Goal: Use online tool/utility: Utilize a website feature to perform a specific function

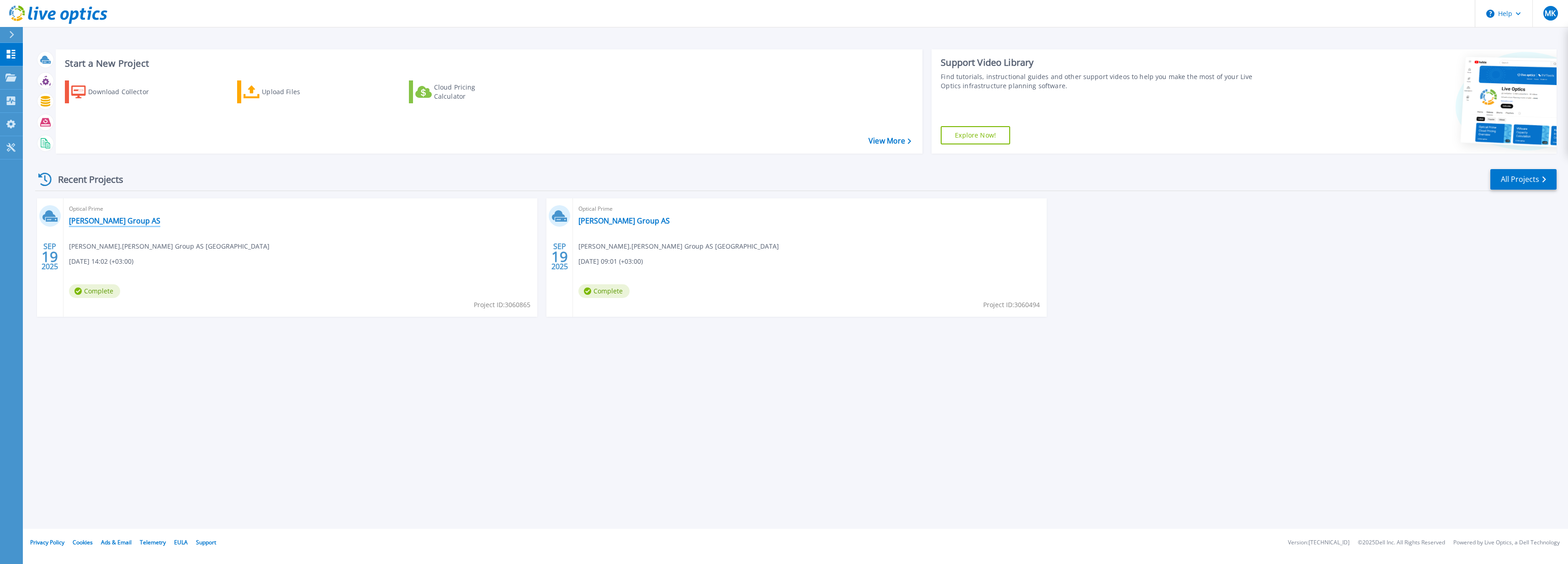
click at [107, 220] on link "[PERSON_NAME] Group AS" at bounding box center [115, 221] width 91 height 9
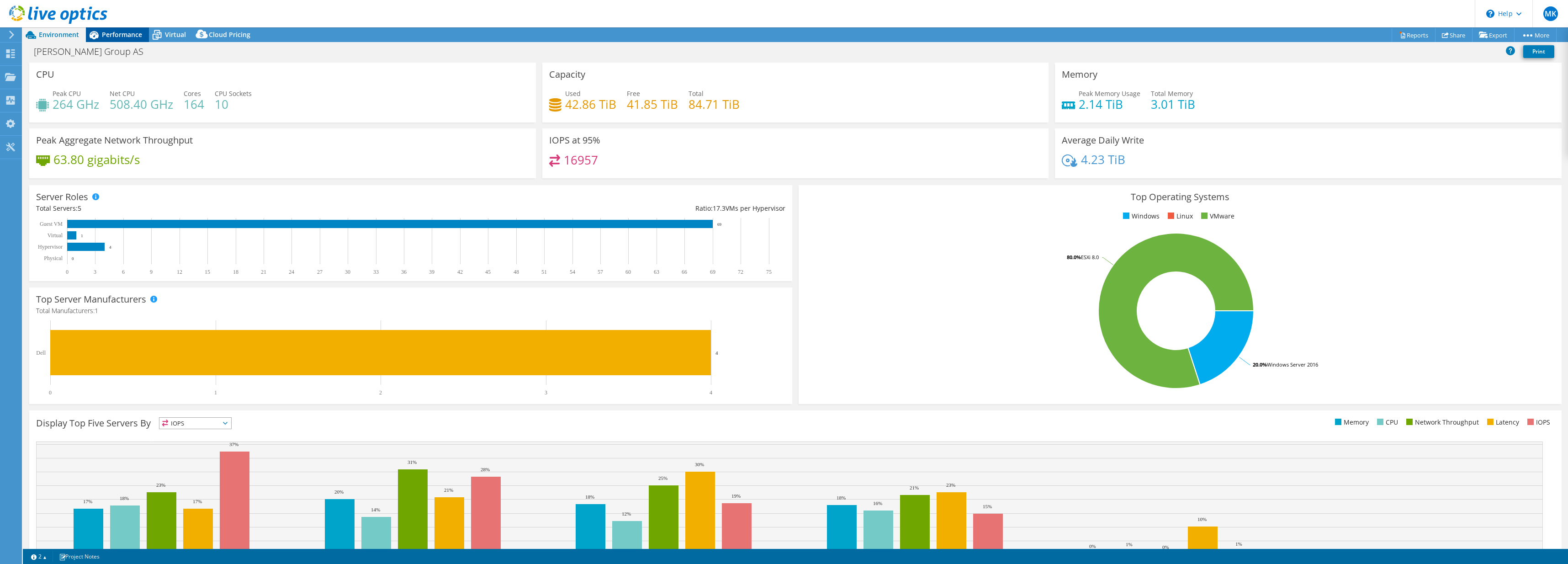
click at [127, 36] on span "Performance" at bounding box center [122, 35] width 40 height 9
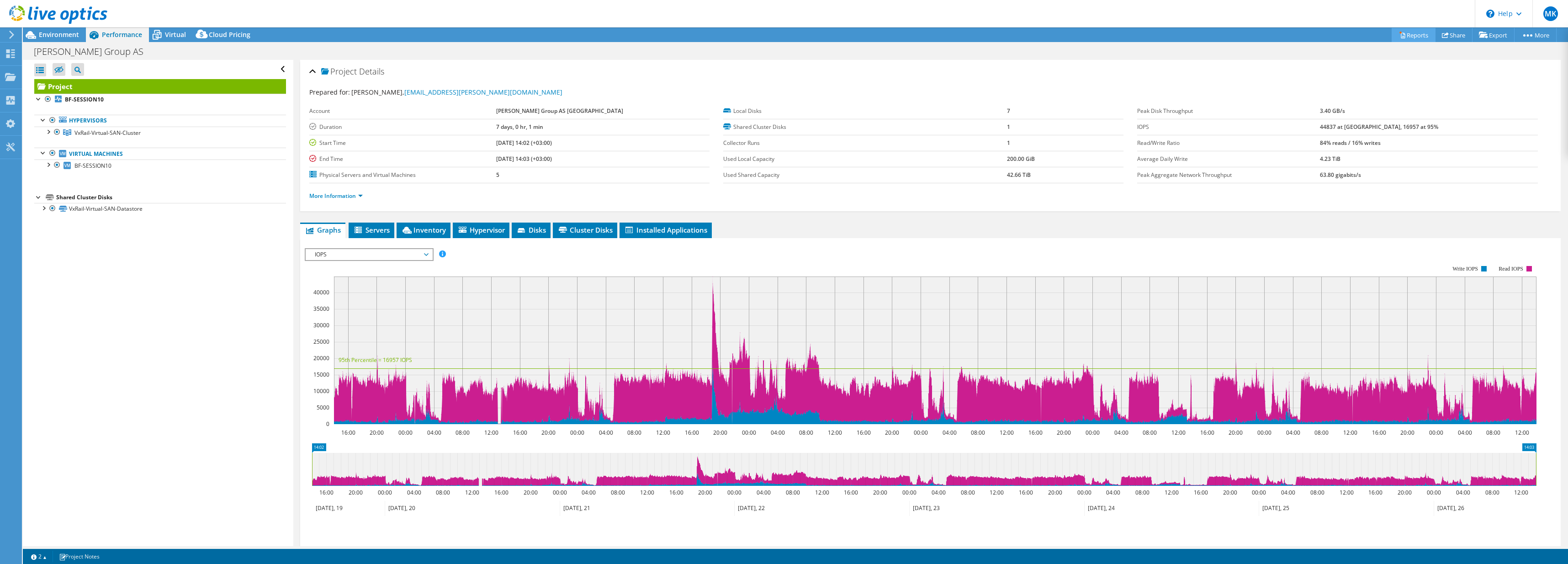
click at [1407, 33] on link "Reports" at bounding box center [1413, 35] width 44 height 14
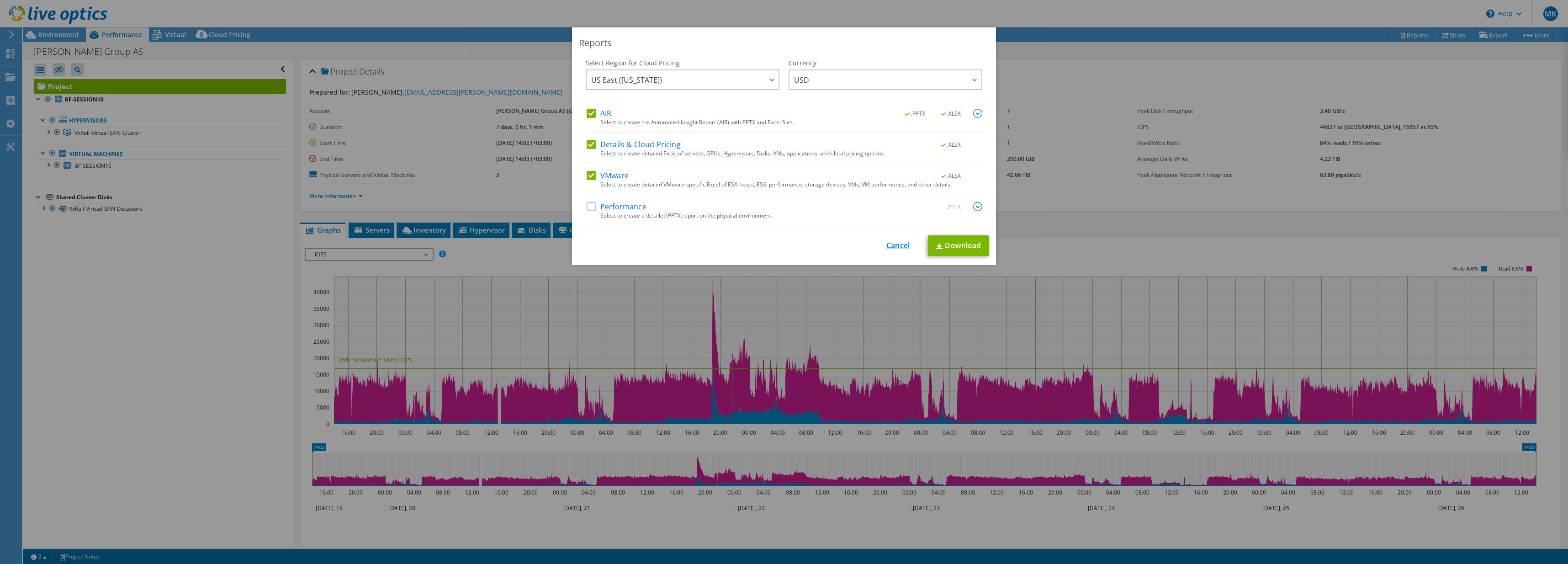
click at [891, 246] on link "Cancel" at bounding box center [898, 246] width 23 height 9
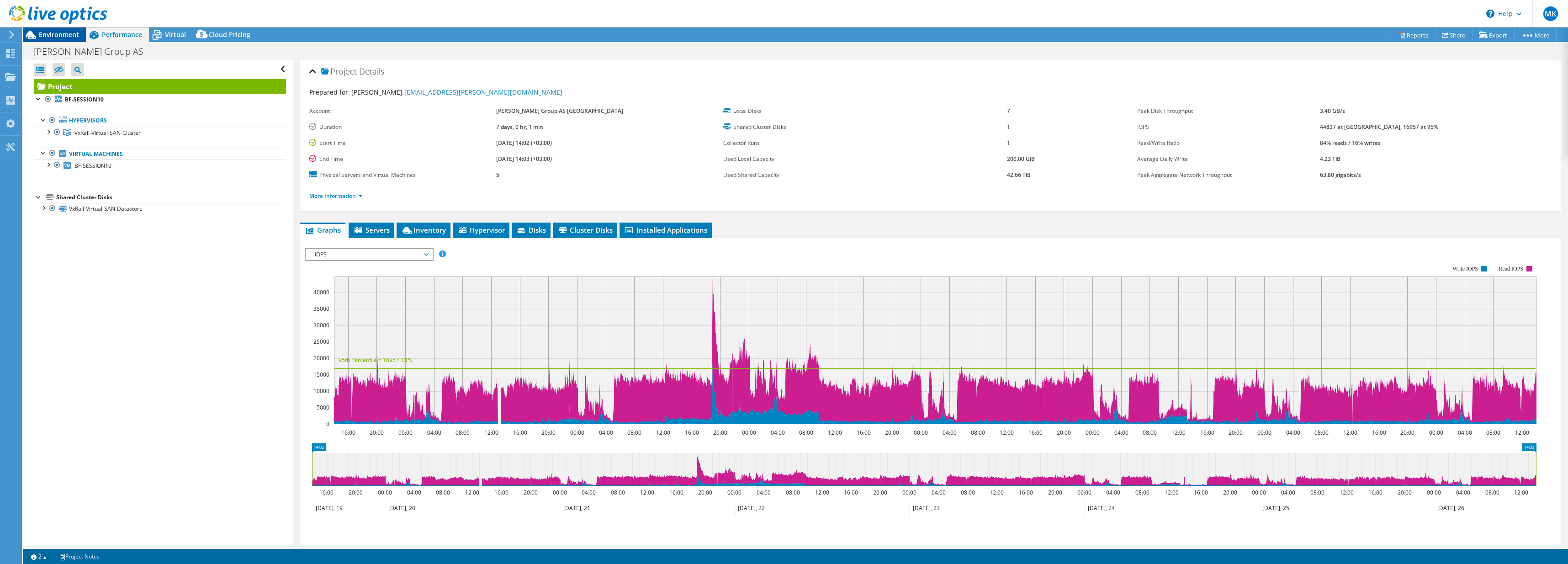
click at [58, 35] on span "Environment" at bounding box center [58, 35] width 40 height 9
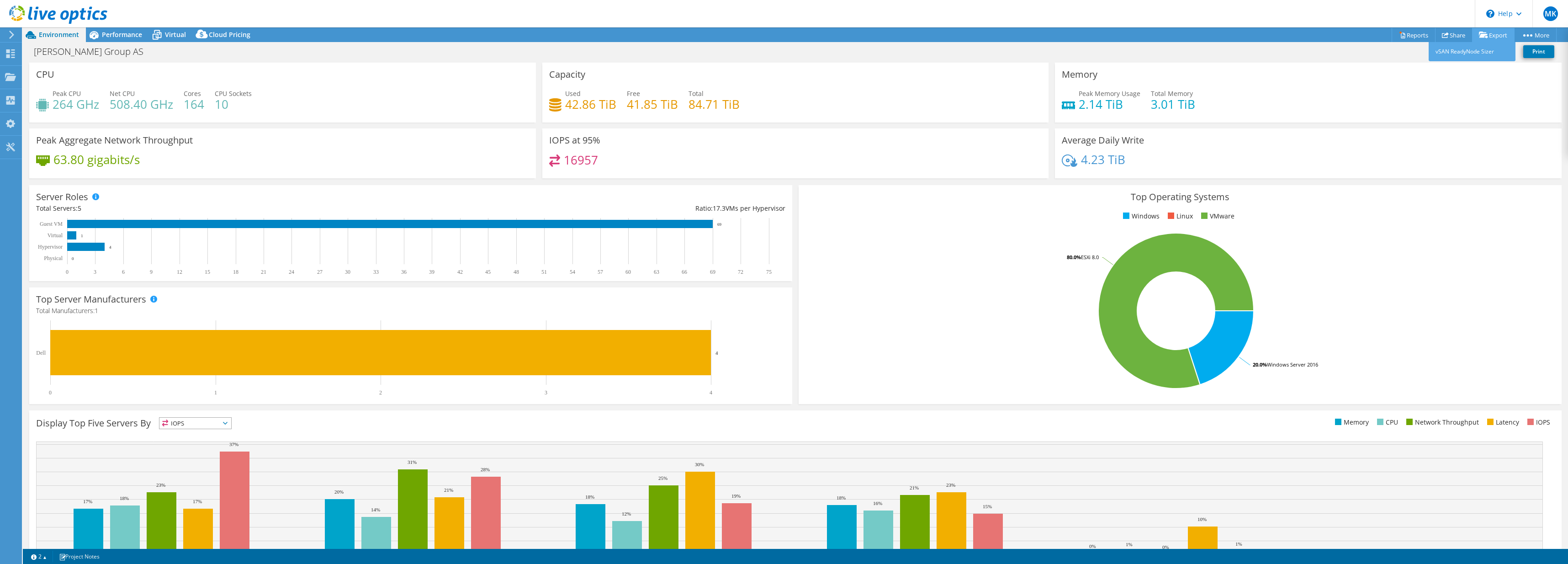
click at [1484, 37] on icon at bounding box center [1484, 35] width 9 height 7
click at [1477, 55] on link "vSAN ReadyNode Sizer" at bounding box center [1472, 51] width 87 height 19
click at [1409, 38] on link "Reports" at bounding box center [1413, 35] width 44 height 14
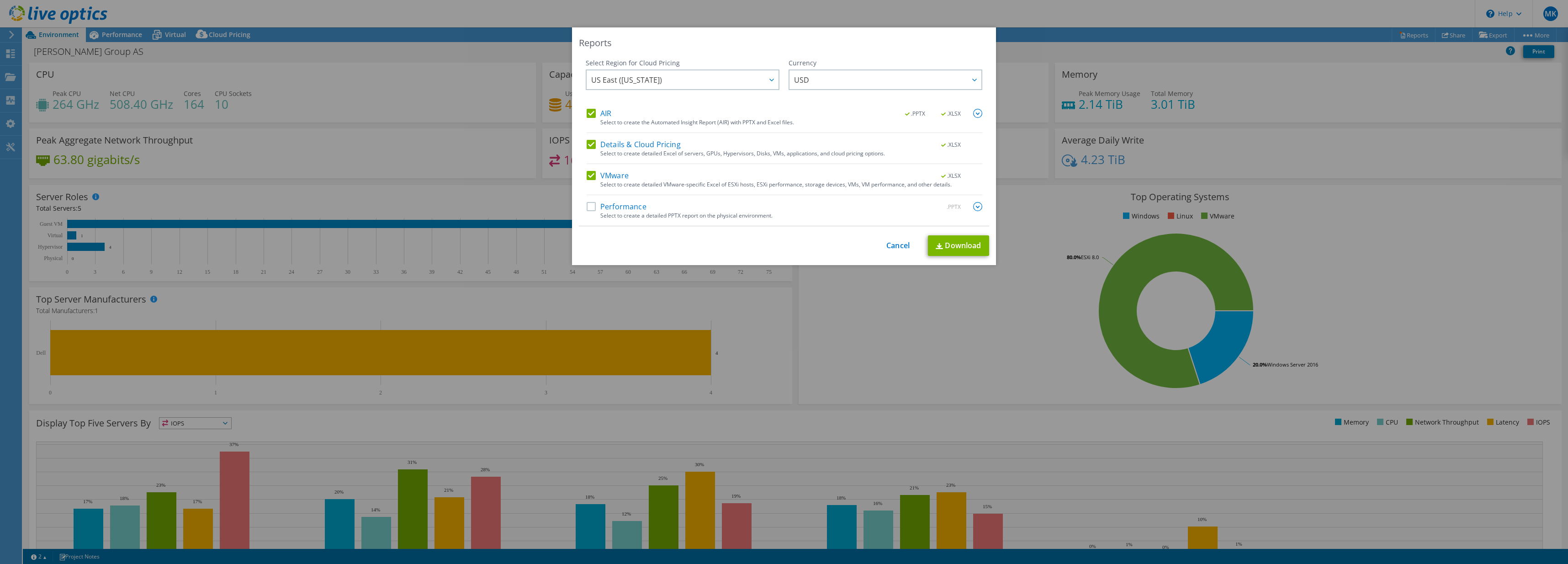
click at [613, 207] on label "Performance" at bounding box center [616, 206] width 60 height 9
click at [0, 0] on input "Performance" at bounding box center [0, 0] width 0 height 0
click at [902, 240] on div "This process may take a while, please wait... Cancel Download" at bounding box center [784, 246] width 410 height 20
click at [895, 247] on link "Cancel" at bounding box center [898, 246] width 23 height 9
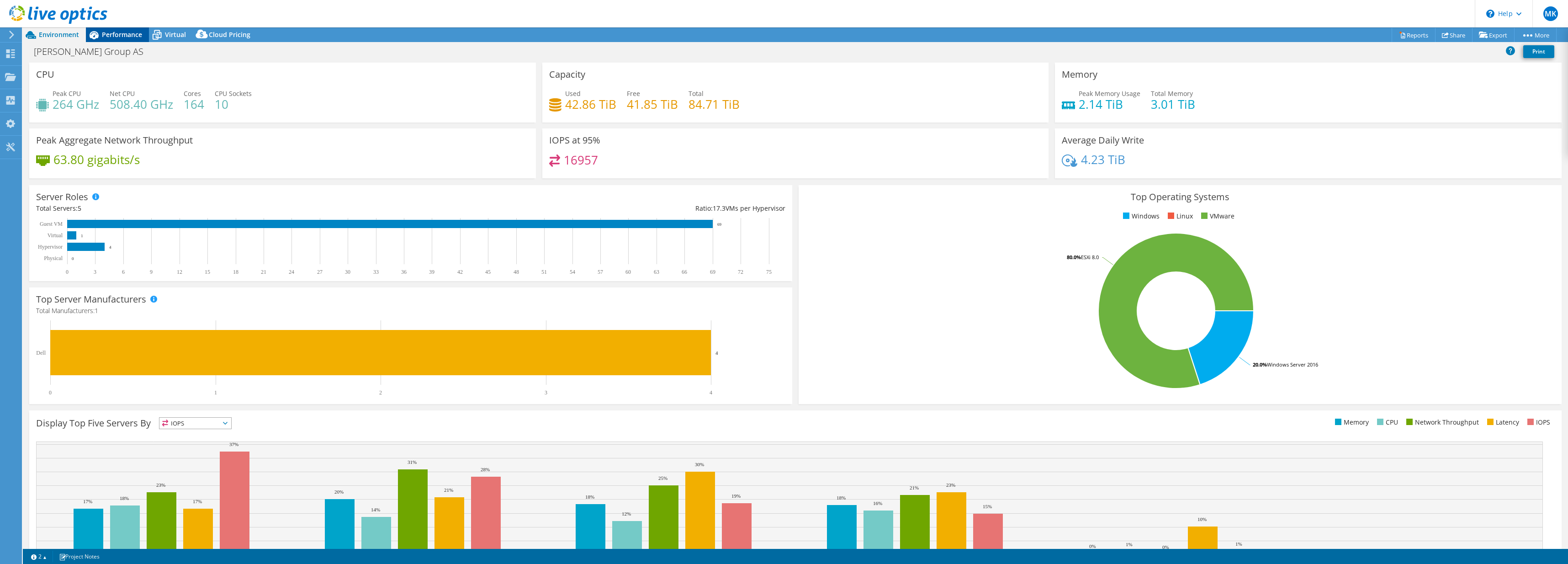
click at [139, 39] on span "Performance" at bounding box center [122, 35] width 40 height 9
